Goal: Navigation & Orientation: Find specific page/section

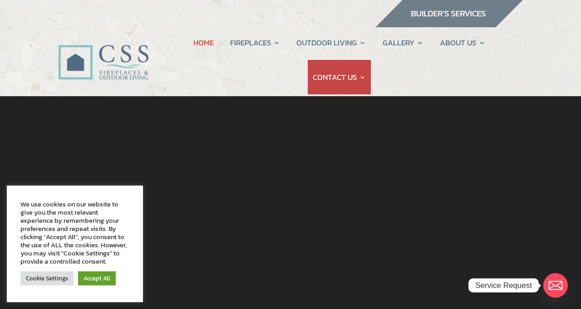
click at [50, 285] on link "Cookie Settings" at bounding box center [46, 278] width 53 height 14
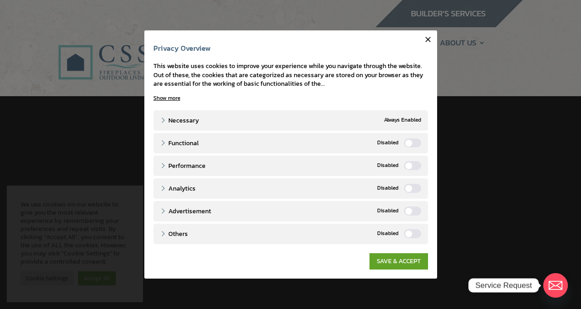
click at [426, 42] on icon "button" at bounding box center [427, 39] width 9 height 9
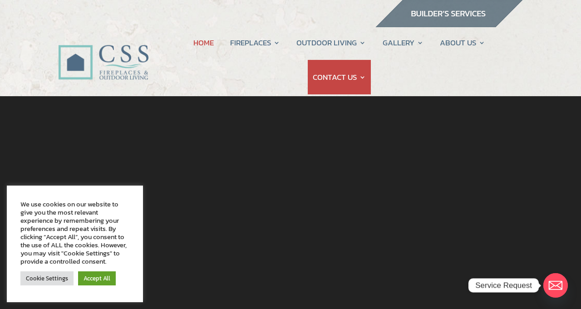
click at [426, 42] on li "GALLERY Fireplaces Outdoor Kitchens Grills Pergolas Fire Pits" at bounding box center [402, 42] width 51 height 34
click at [309, 201] on div at bounding box center [290, 152] width 511 height 112
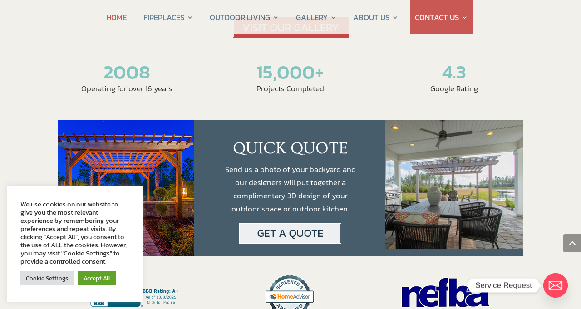
scroll to position [2098, 0]
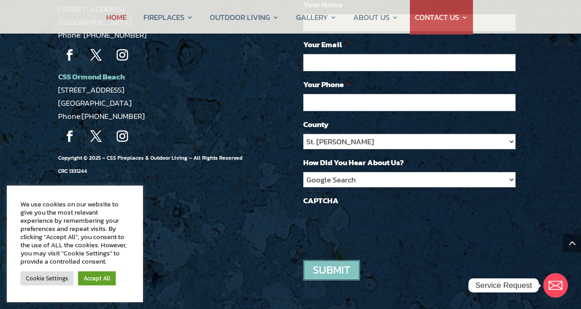
click at [66, 125] on link "Follow" at bounding box center [69, 136] width 23 height 23
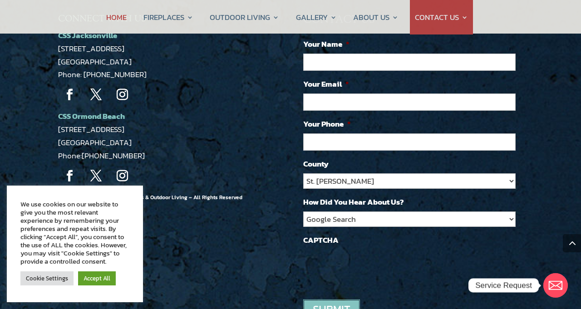
scroll to position [2098, 0]
